Goal: Task Accomplishment & Management: Manage account settings

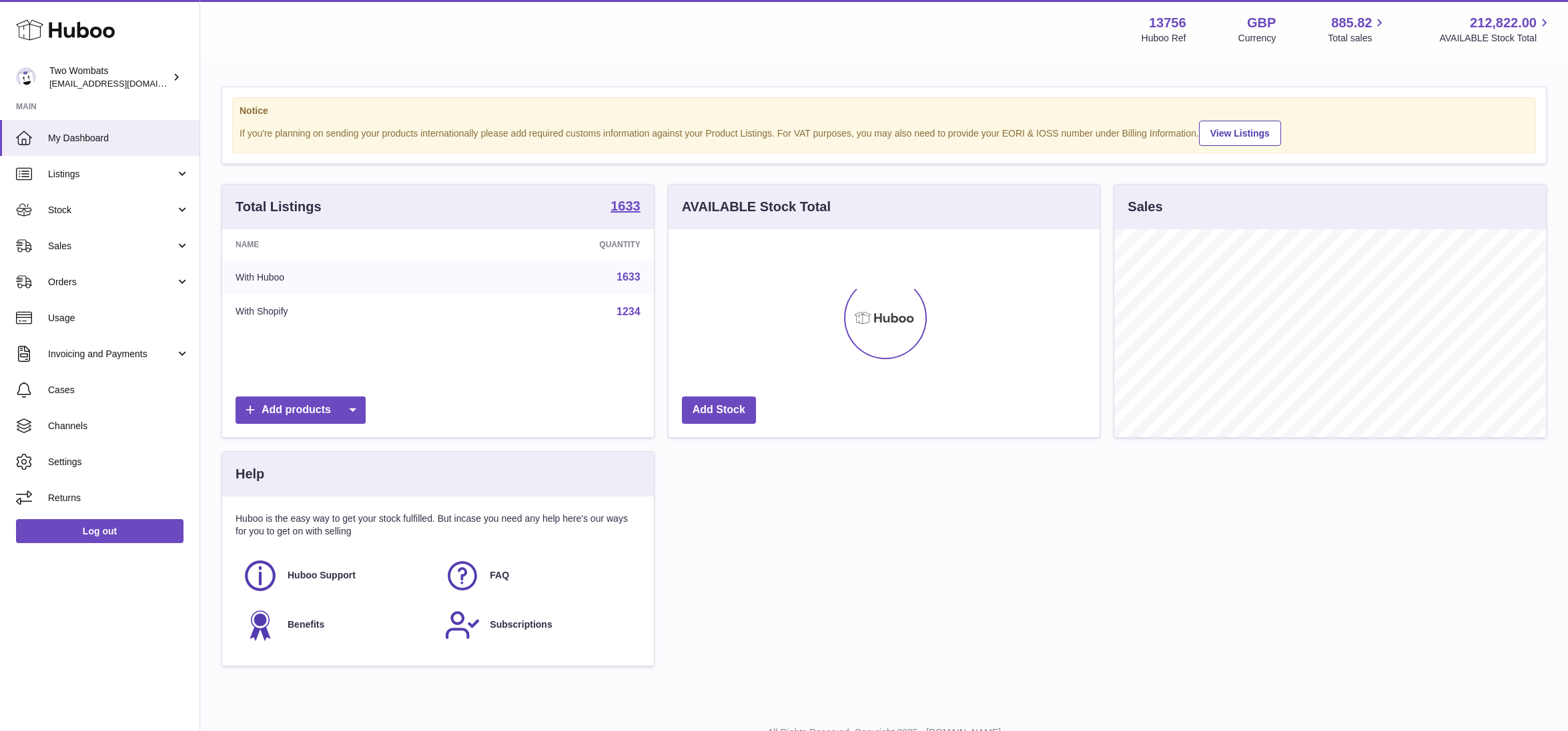
scroll to position [207, 431]
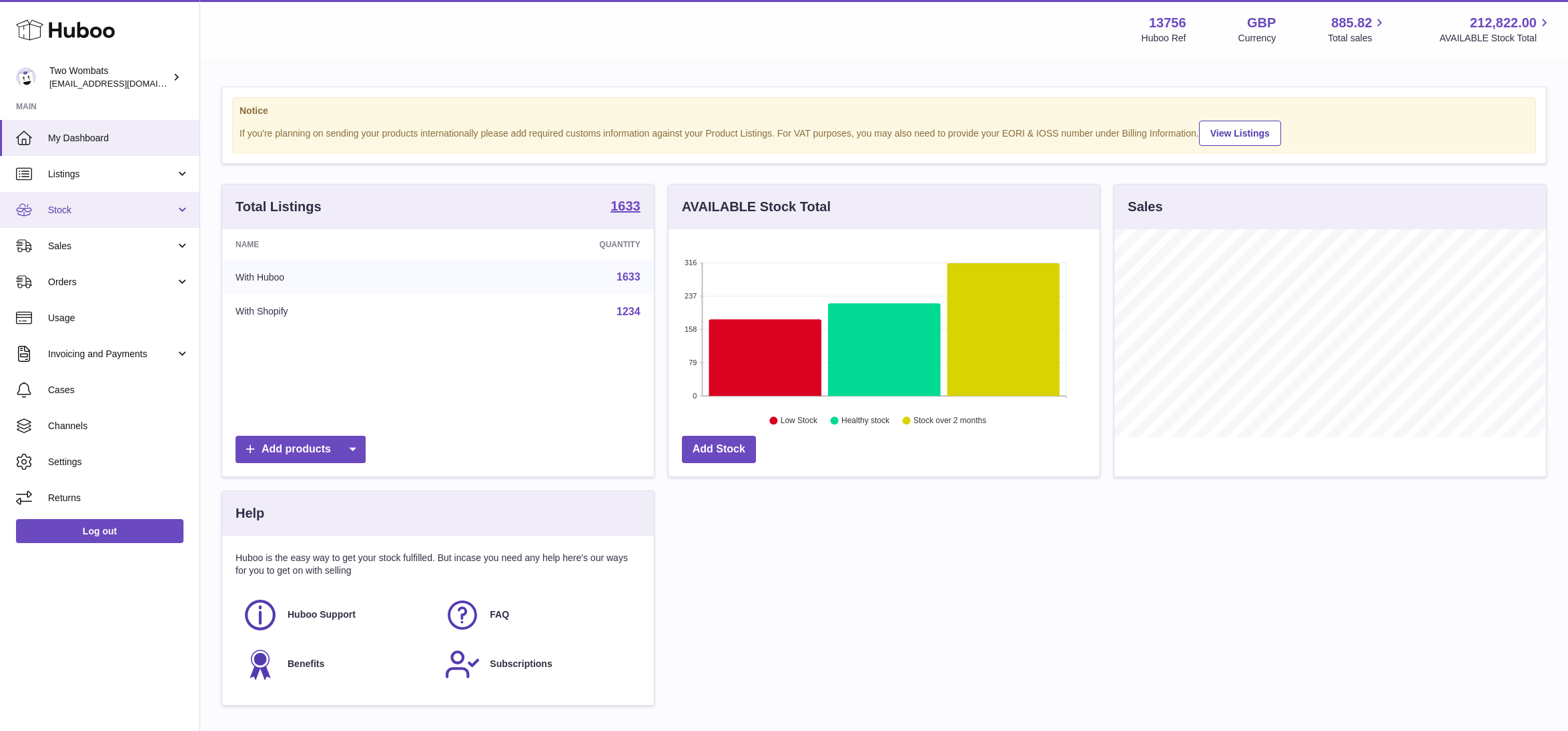
click at [80, 207] on span "Stock" at bounding box center [112, 210] width 127 height 13
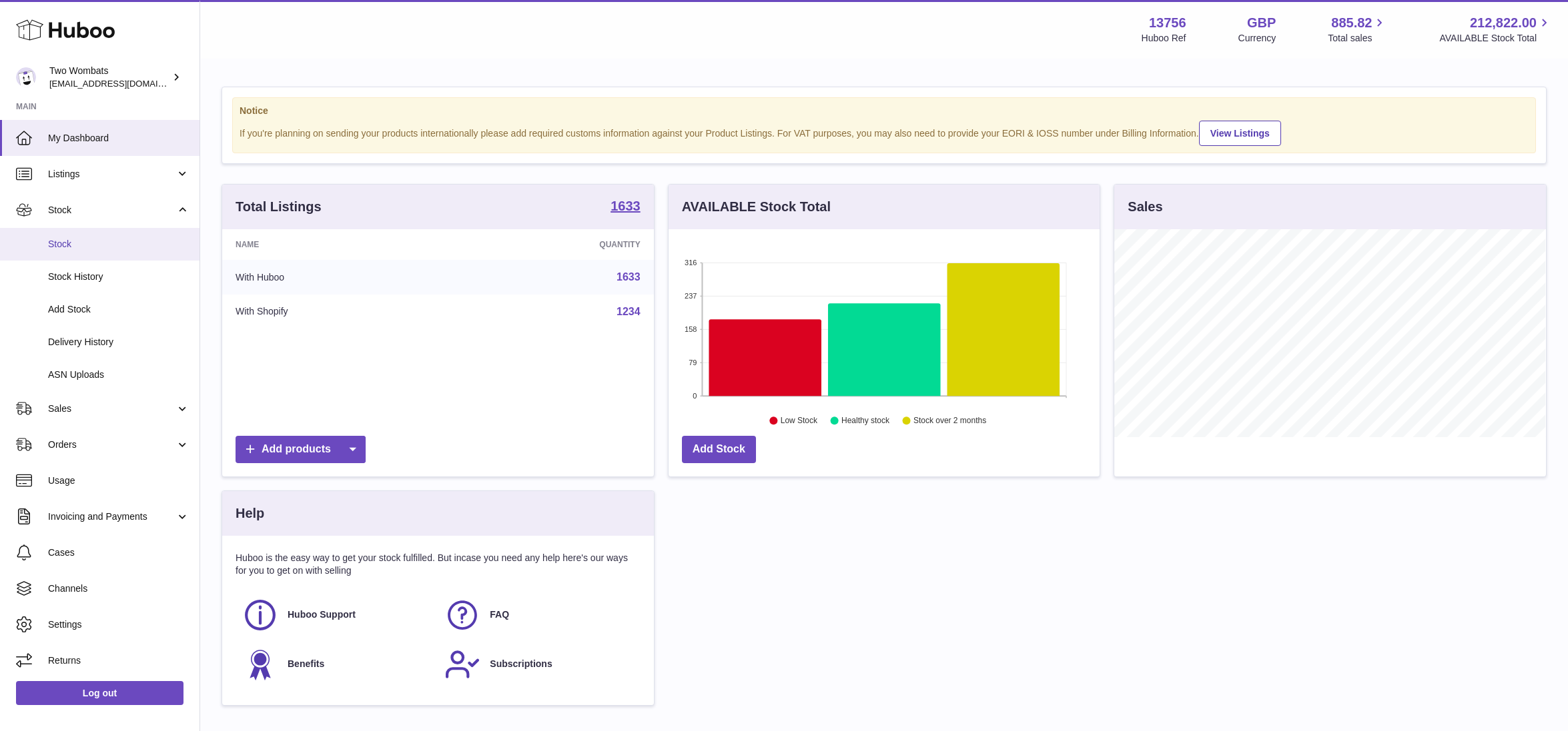
click at [79, 238] on span "Stock" at bounding box center [118, 244] width 141 height 13
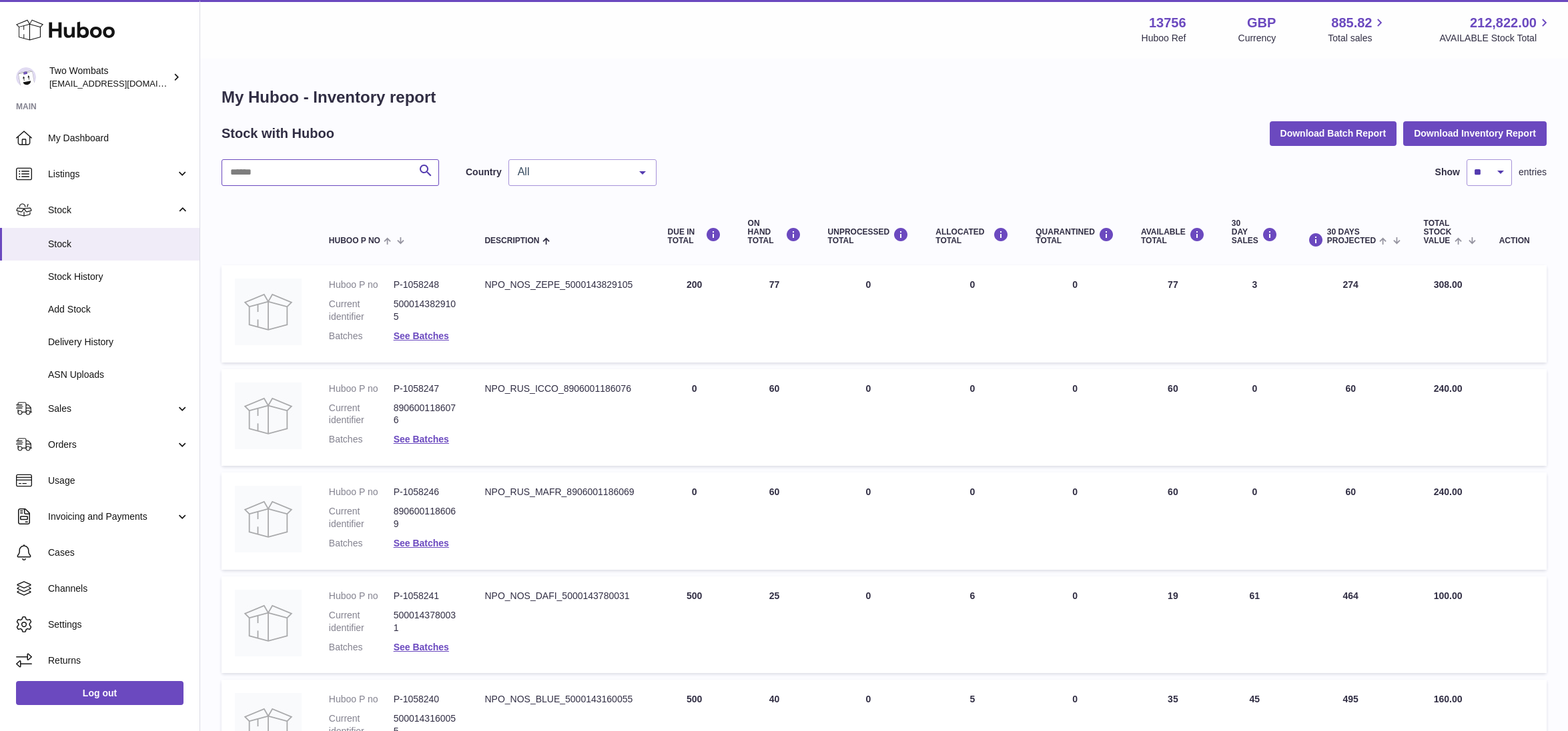
click at [322, 178] on input "text" at bounding box center [330, 172] width 218 height 26
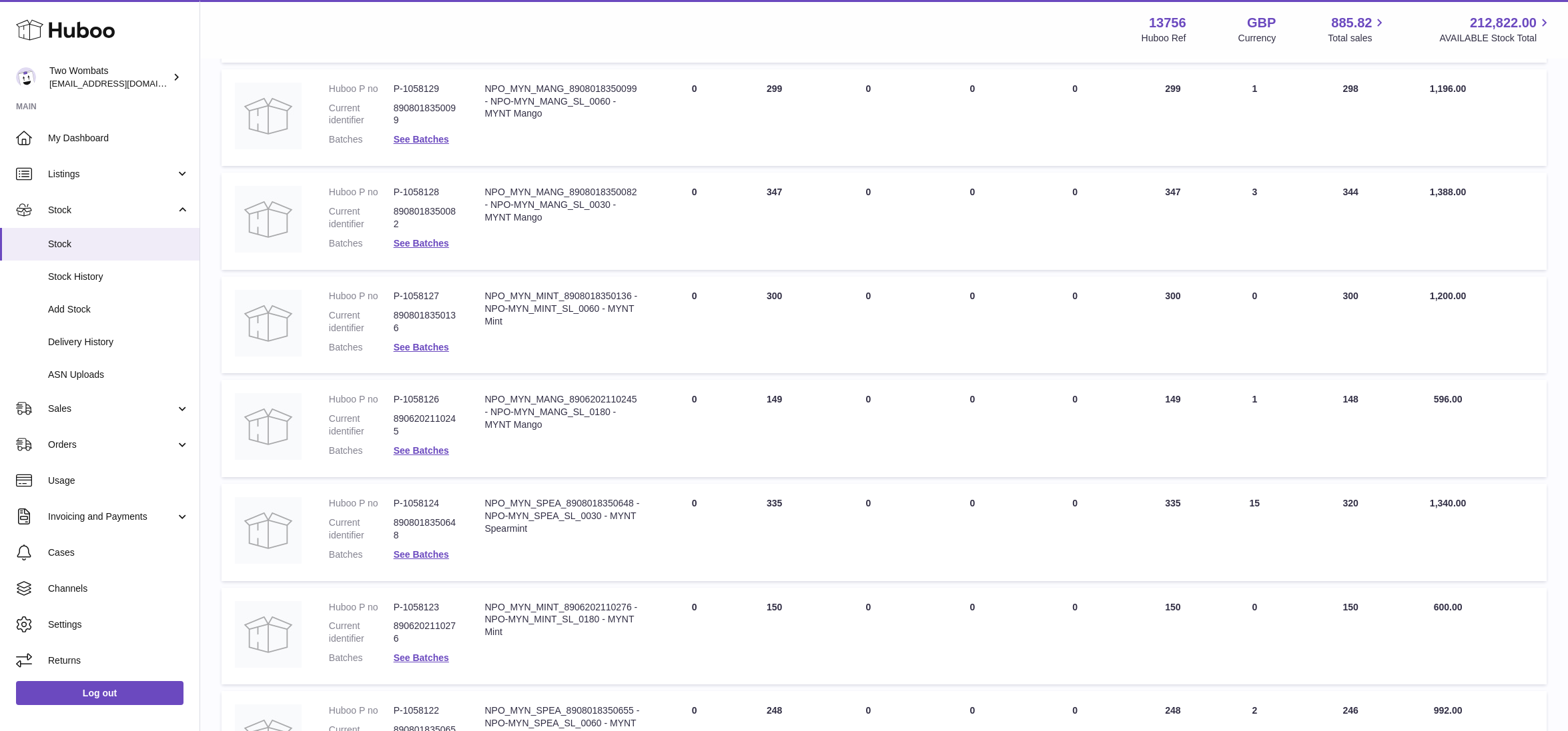
scroll to position [666, 0]
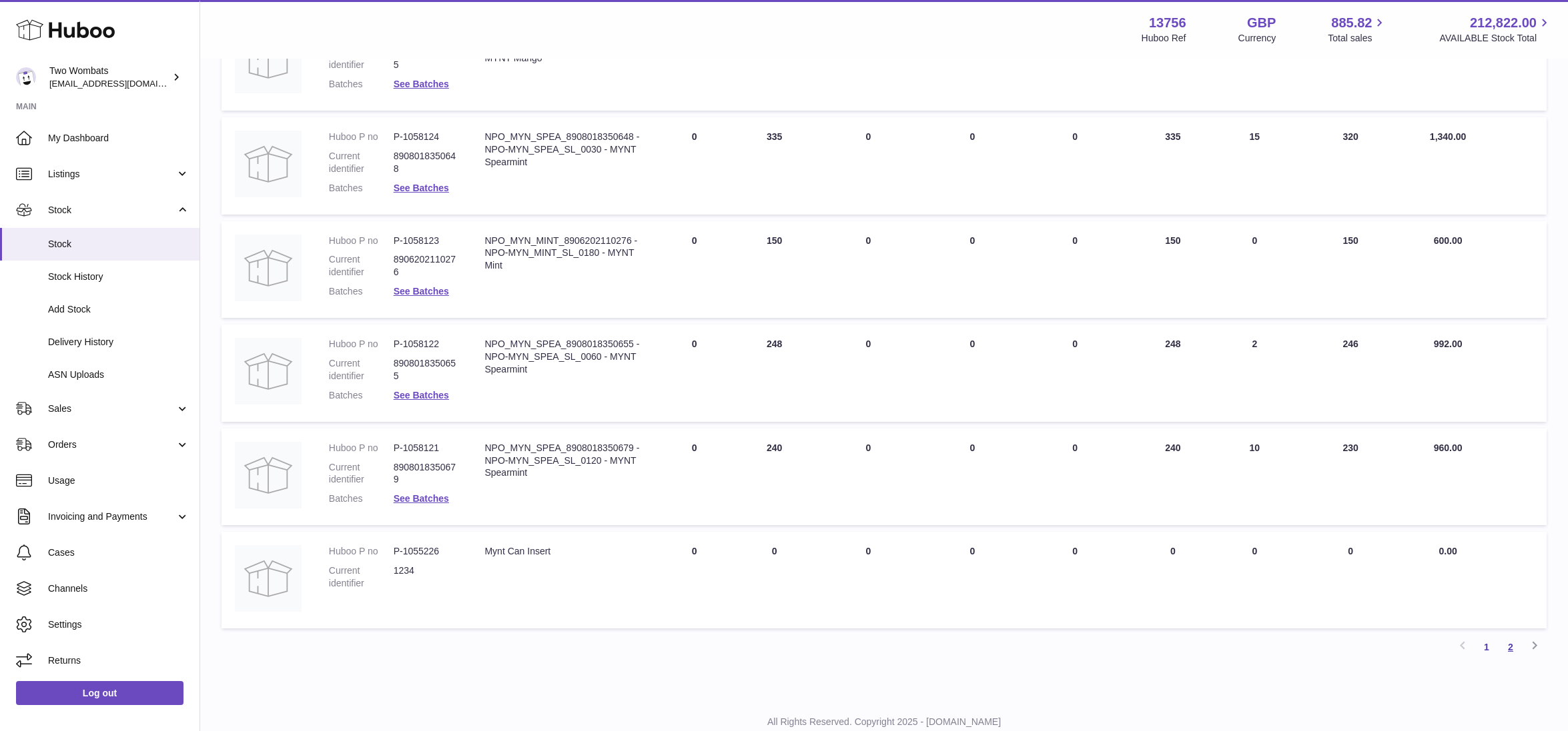
type input "****"
click at [1511, 645] on link "2" at bounding box center [1510, 647] width 24 height 24
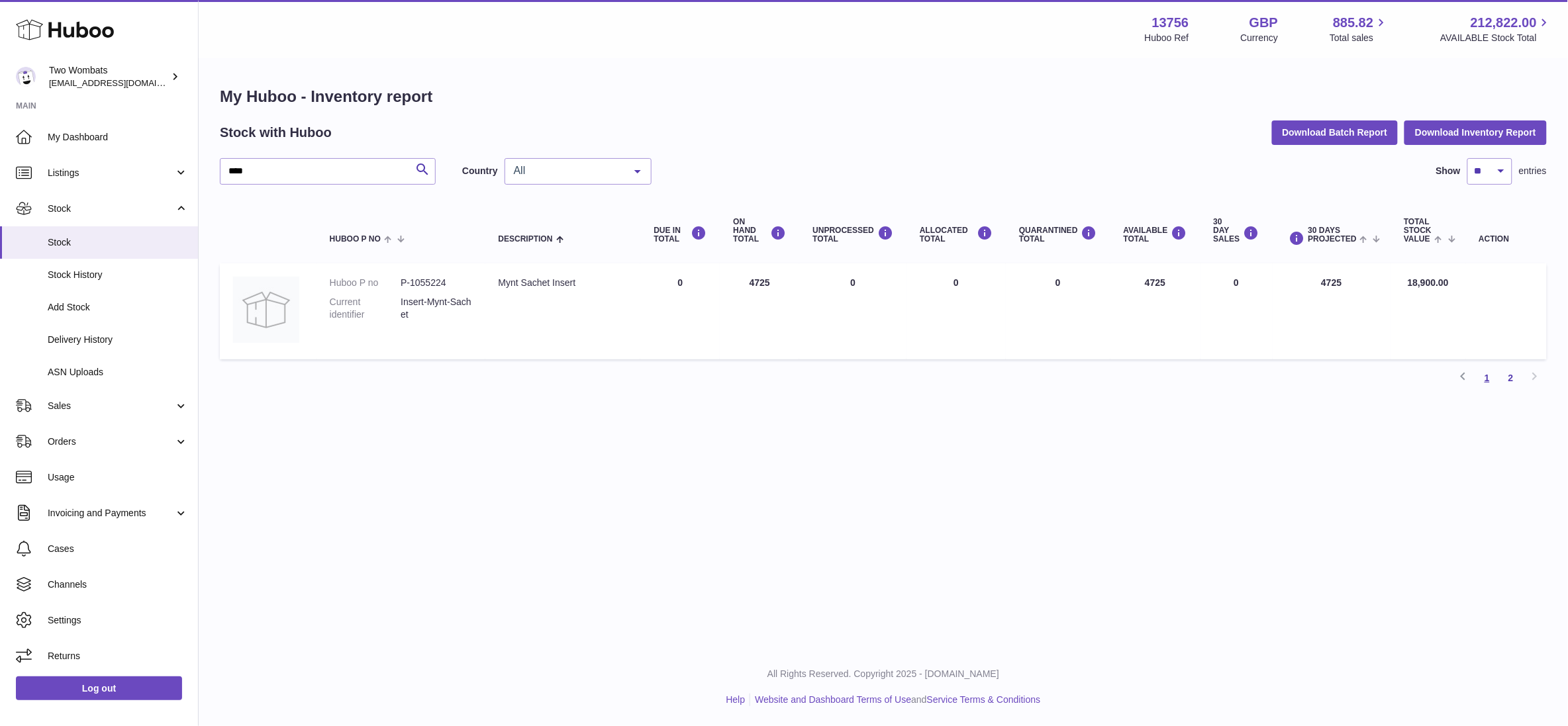
click at [1491, 377] on link "1" at bounding box center [1487, 378] width 24 height 24
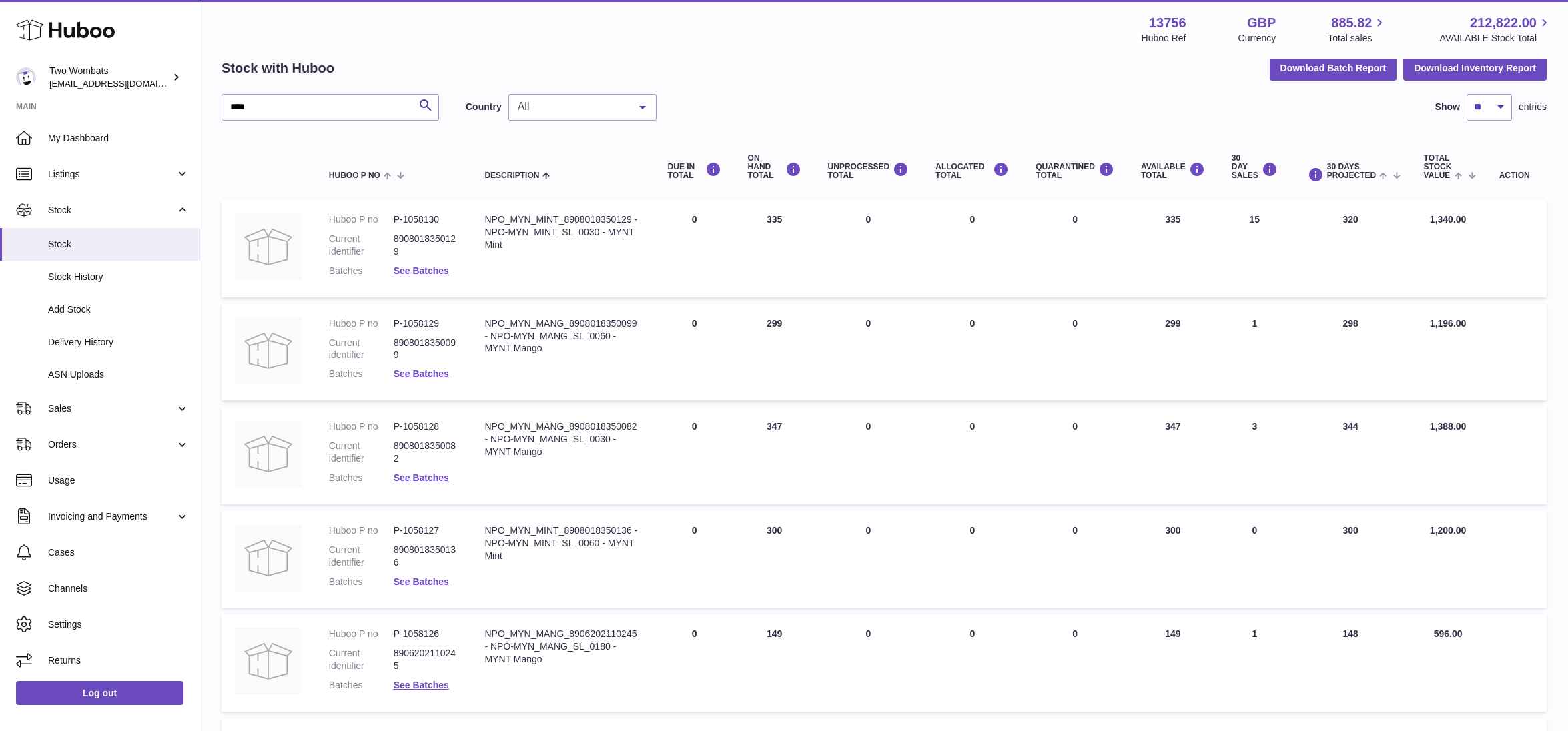
scroll to position [43, 0]
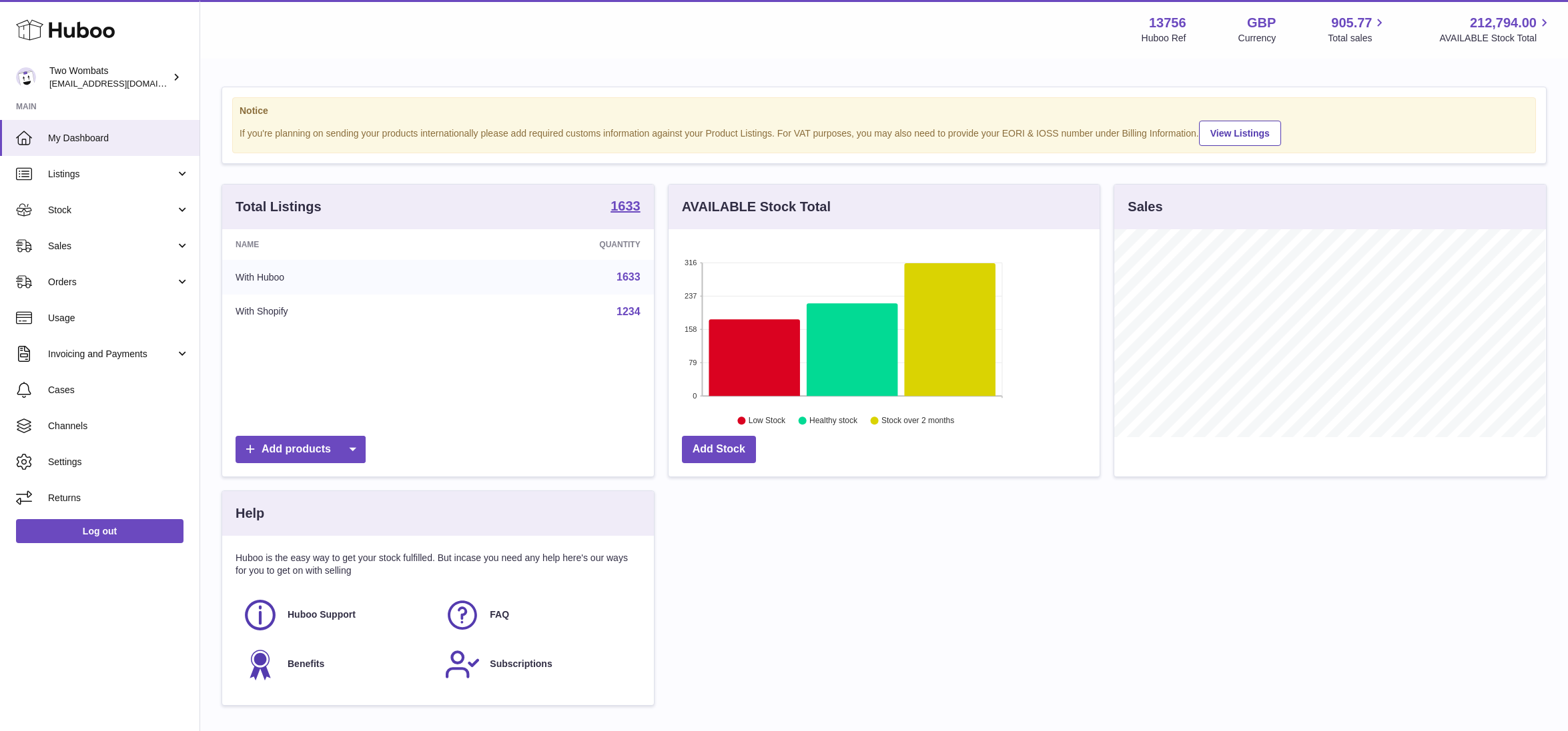
scroll to position [207, 431]
